Goal: Task Accomplishment & Management: Use online tool/utility

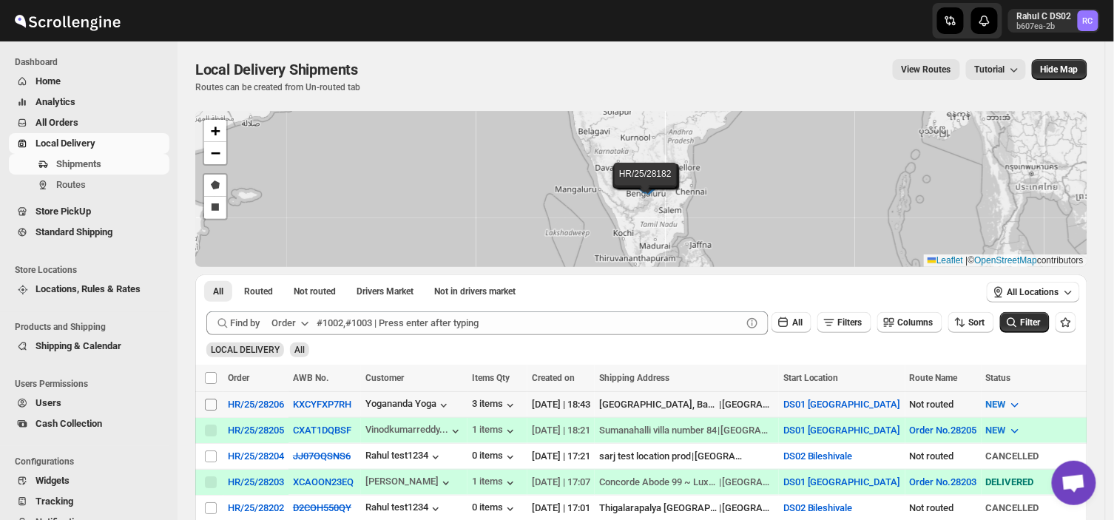
click at [207, 404] on input "Select shipment" at bounding box center [211, 405] width 12 height 12
checkbox input "true"
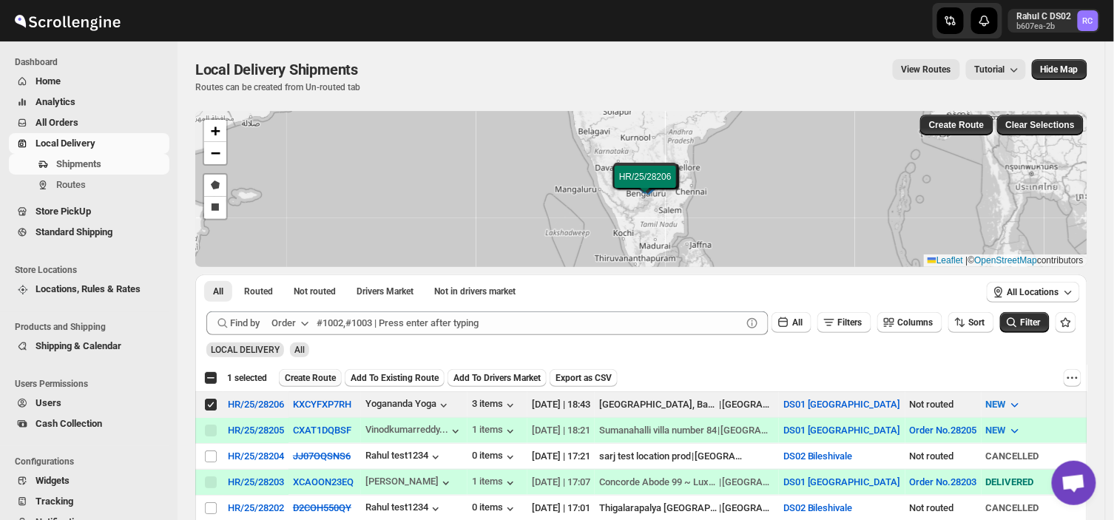
click at [308, 377] on span "Create Route" at bounding box center [310, 378] width 51 height 12
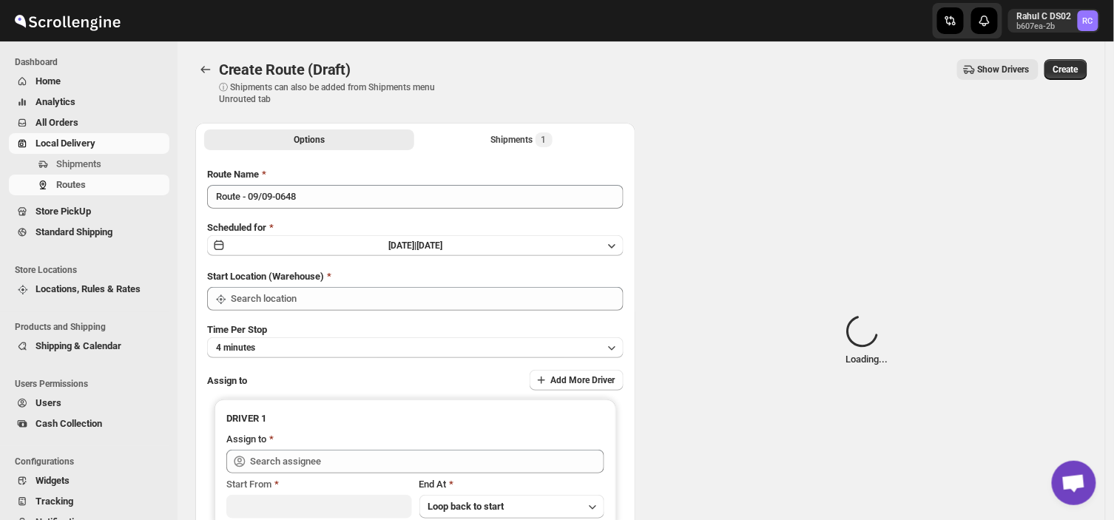
type input "DS01 [GEOGRAPHIC_DATA]"
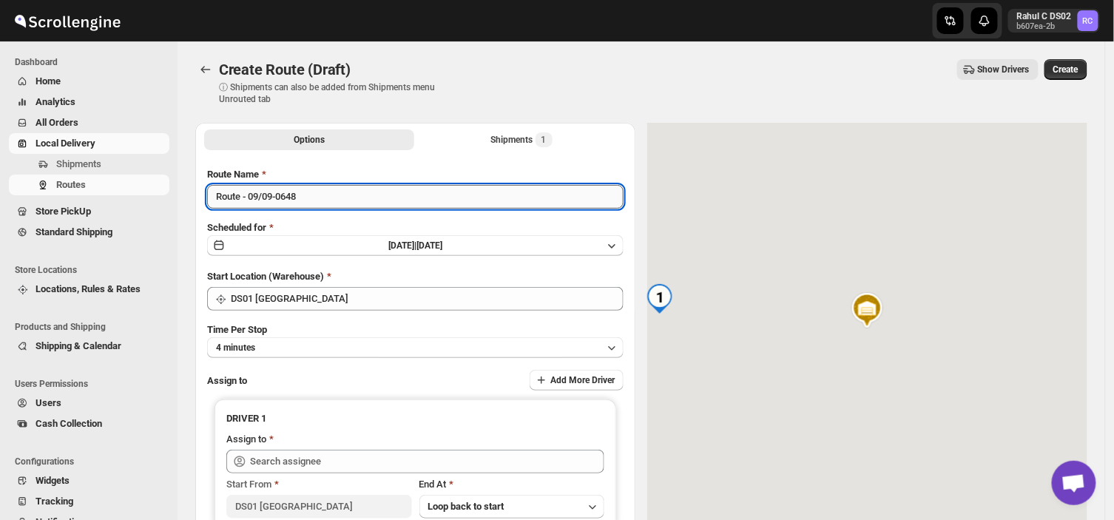
click at [307, 197] on input "Route - 09/09-0648" at bounding box center [415, 197] width 416 height 24
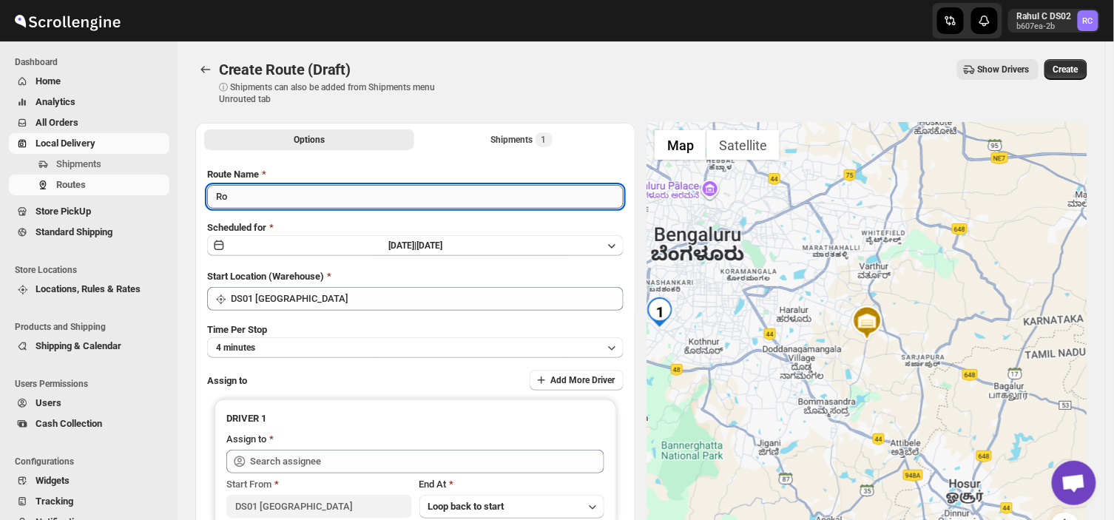
type input "R"
type input "Order no 28206"
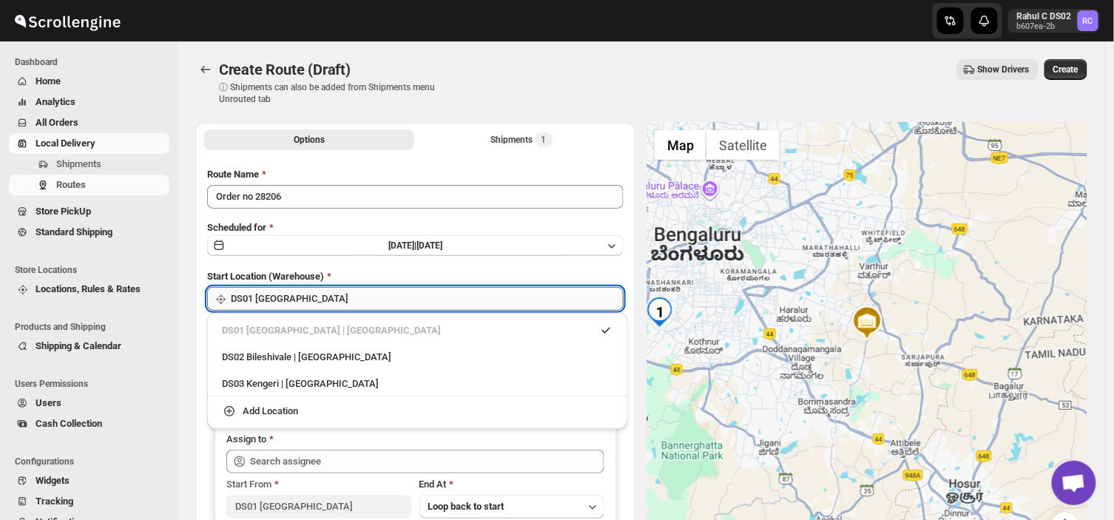
click at [335, 304] on input "DS01 [GEOGRAPHIC_DATA]" at bounding box center [427, 299] width 393 height 24
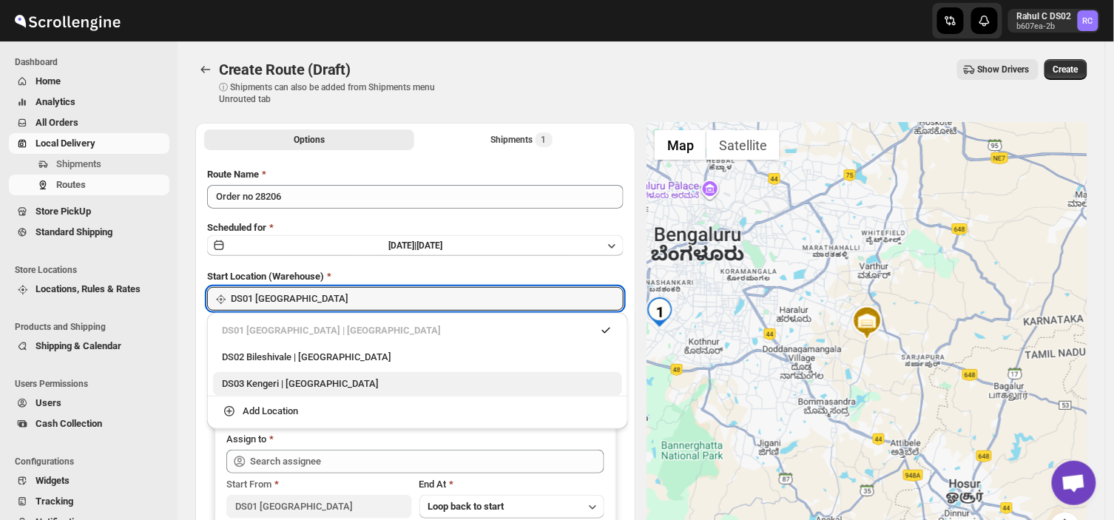
click at [305, 384] on div "DS03 Kengeri | [GEOGRAPHIC_DATA]" at bounding box center [417, 383] width 391 height 15
type input "DS03 Kengeri"
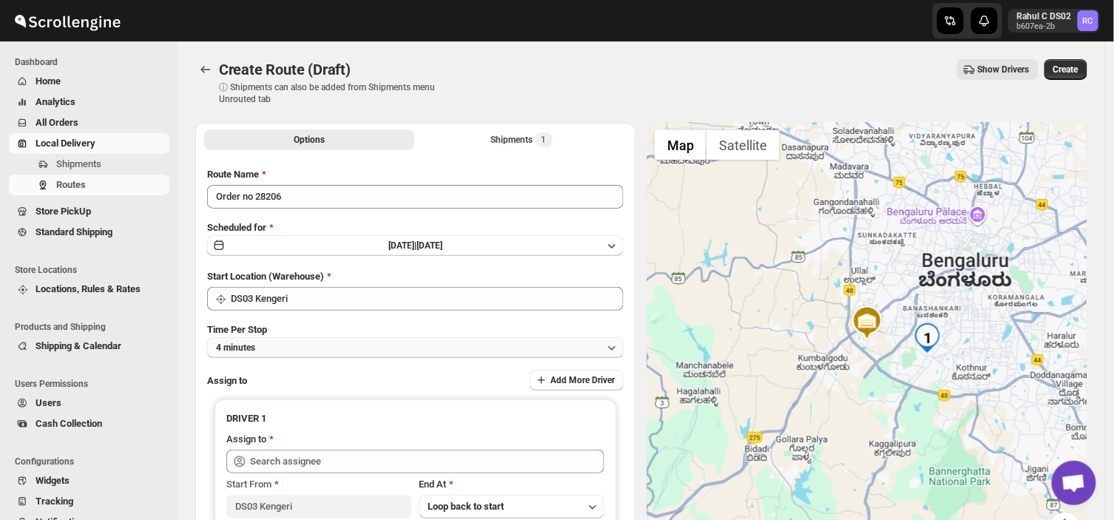
click at [271, 343] on button "4 minutes" at bounding box center [415, 347] width 416 height 21
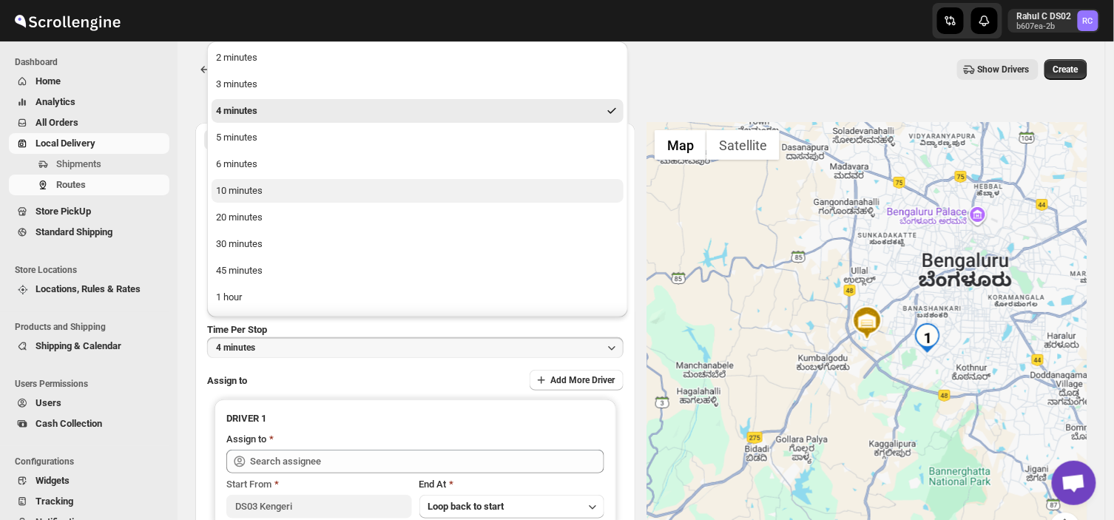
click at [242, 197] on div "10 minutes" at bounding box center [239, 190] width 47 height 15
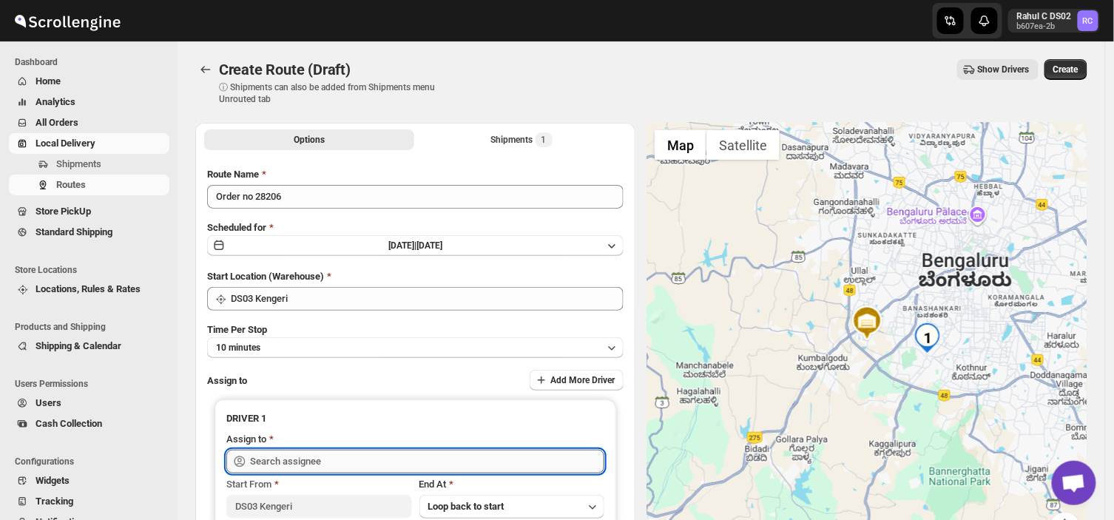
click at [337, 460] on input "text" at bounding box center [427, 462] width 354 height 24
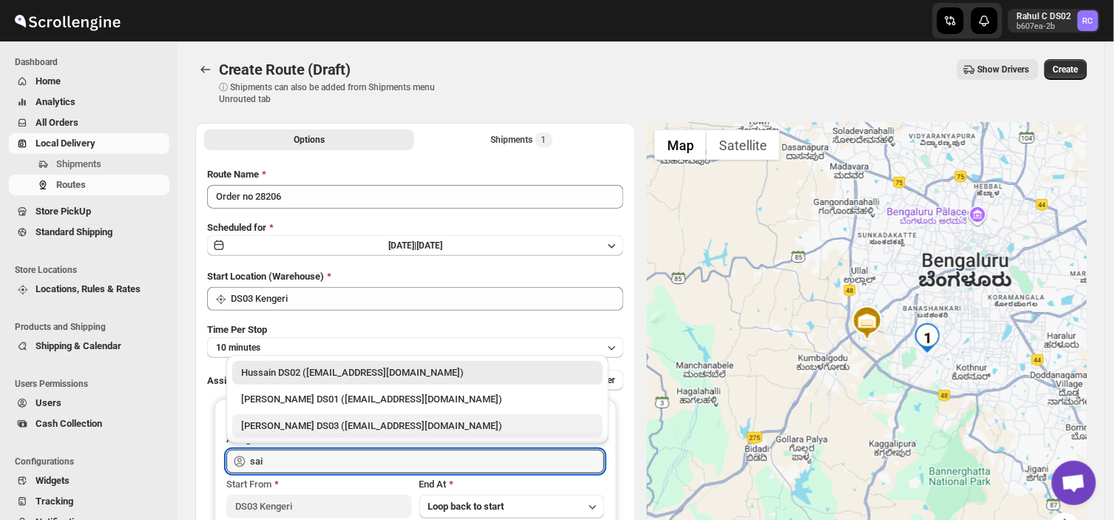
click at [267, 421] on div "[PERSON_NAME] DS03 ([EMAIL_ADDRESS][DOMAIN_NAME])" at bounding box center [417, 425] width 353 height 15
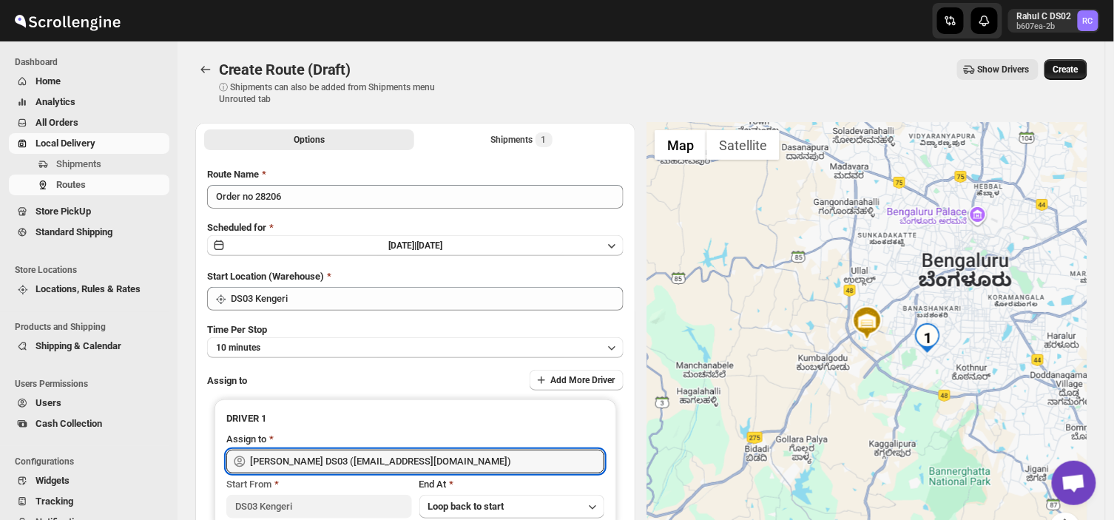
type input "[PERSON_NAME] DS03 ([EMAIL_ADDRESS][DOMAIN_NAME])"
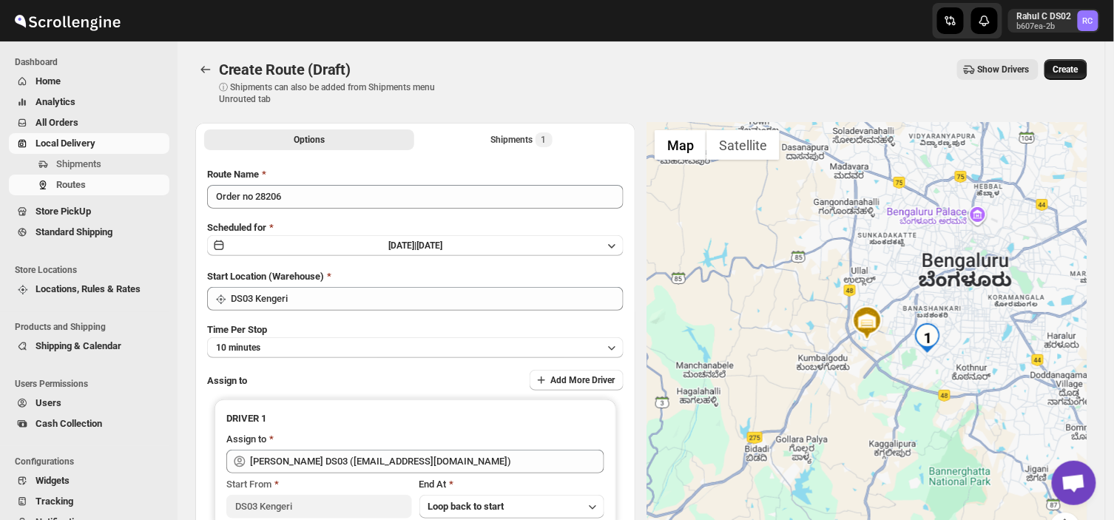
click at [1078, 64] on span "Create" at bounding box center [1065, 70] width 25 height 12
